Goal: Communication & Community: Participate in discussion

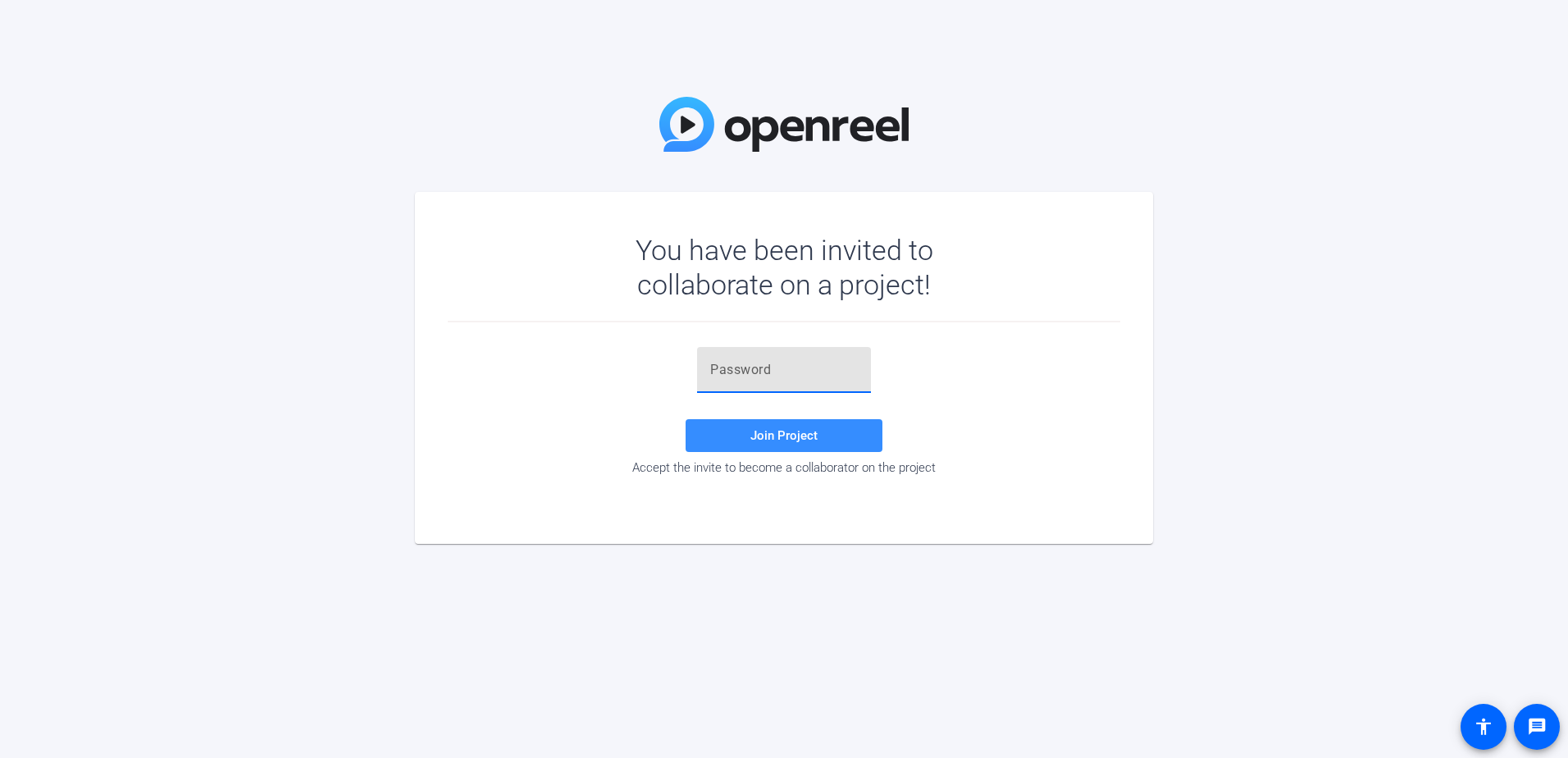
click at [599, 191] on input "text" at bounding box center [783, 369] width 147 height 19
paste input "+_}Zi_"
type input "+_}Zi_"
click at [599, 191] on span at bounding box center [784, 435] width 197 height 39
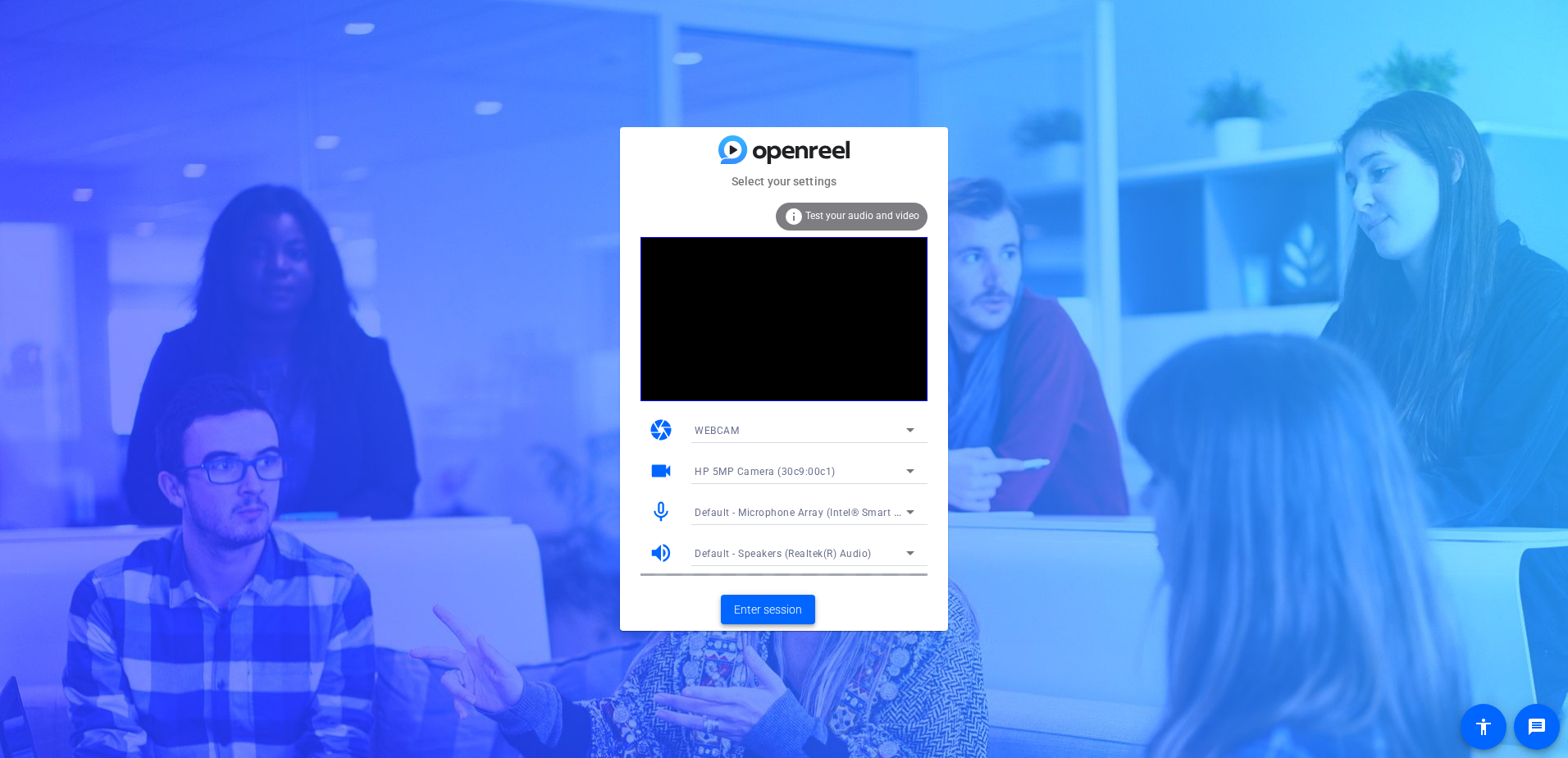
click at [599, 191] on span "Enter session" at bounding box center [768, 610] width 68 height 17
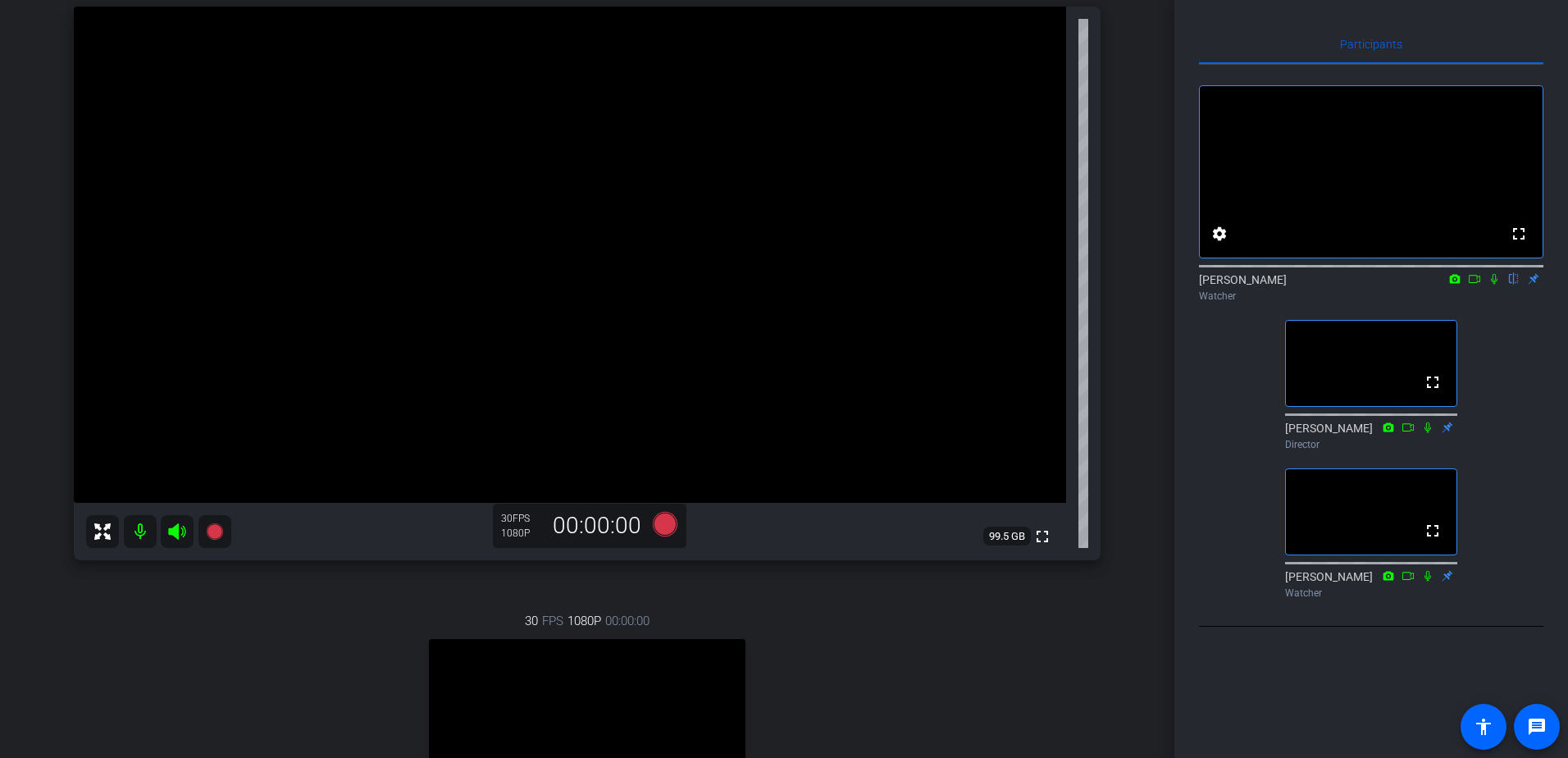
scroll to position [246, 0]
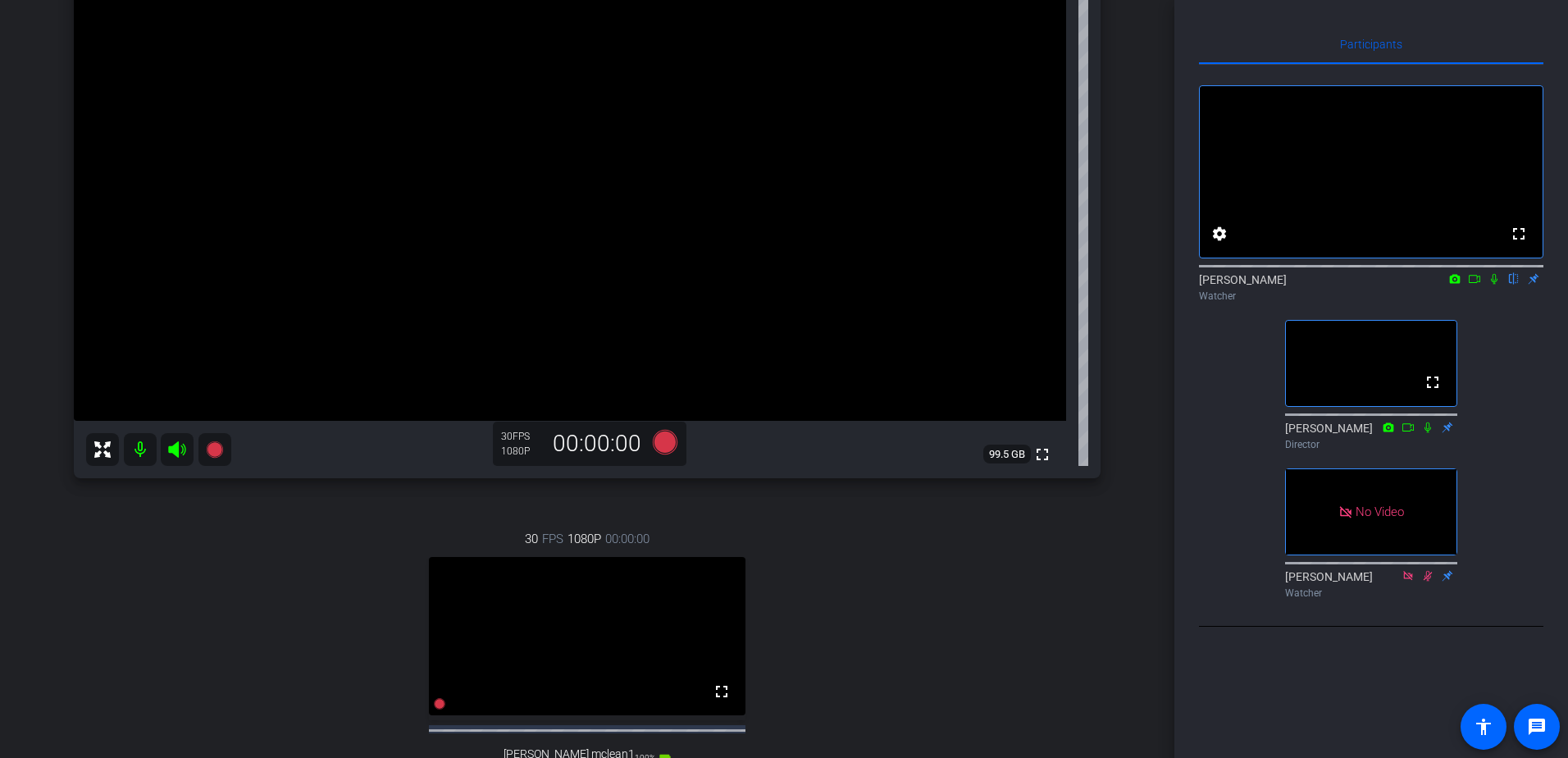
click at [599, 191] on mat-icon at bounding box center [1494, 278] width 19 height 14
click at [599, 191] on icon at bounding box center [1494, 279] width 9 height 11
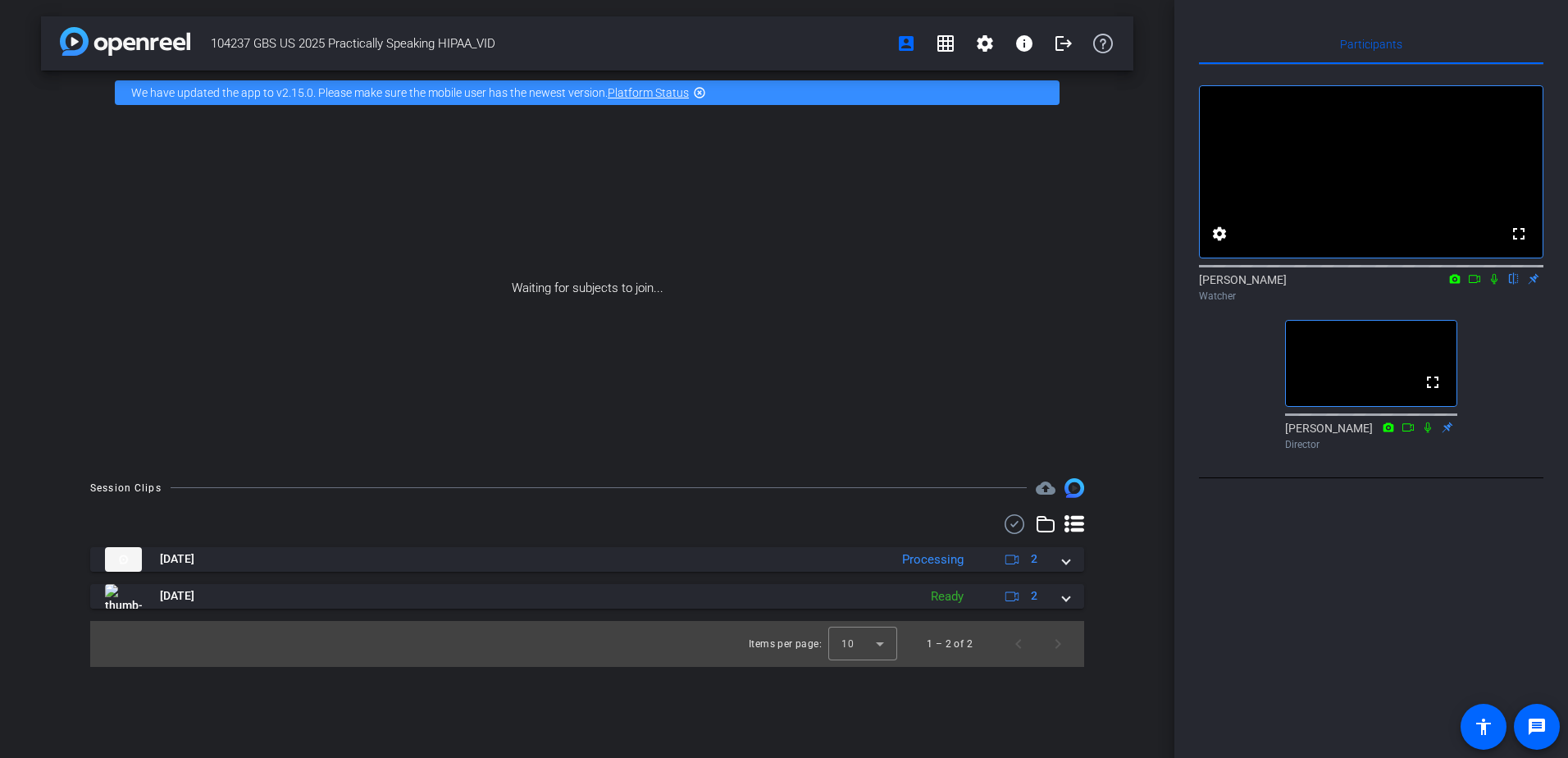
scroll to position [0, 0]
